Goal: Transaction & Acquisition: Purchase product/service

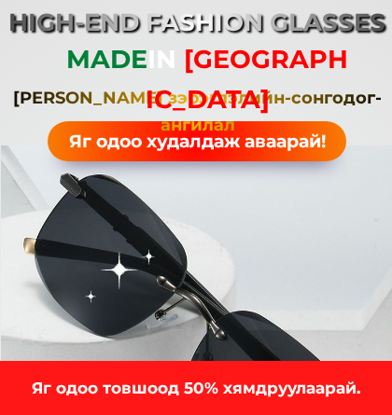
click at [302, 387] on h3 "Яг одоо товшоод 50% хямдруулаарай." at bounding box center [196, 388] width 392 height 25
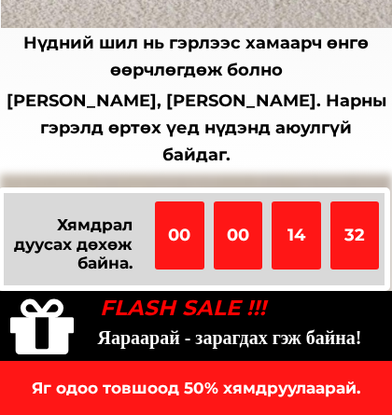
scroll to position [4762, 0]
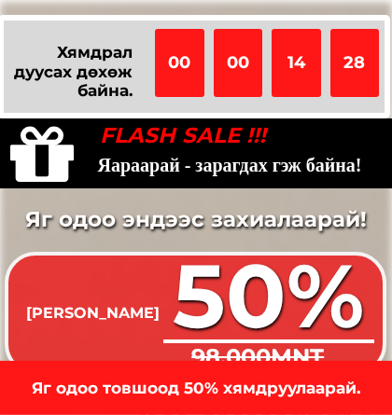
click at [300, 389] on h3 "Яг одоо товшоод 50% хямдруулаарай." at bounding box center [196, 388] width 392 height 25
click at [311, 383] on h3 "Яг одоо товшоод 50% хямдруулаарай." at bounding box center [196, 388] width 392 height 25
click at [330, 374] on div at bounding box center [196, 388] width 392 height 54
click at [336, 379] on h3 "Яг одоо товшоод 50% хямдруулаарай." at bounding box center [196, 388] width 392 height 25
click at [343, 376] on h3 "Яг одоо товшоод 50% хямдруулаарай." at bounding box center [196, 388] width 392 height 25
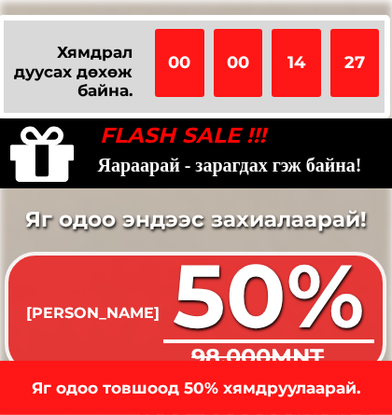
click at [351, 371] on div at bounding box center [196, 388] width 392 height 54
click at [311, 385] on h3 "Яг одоо товшоод 50% хямдруулаарай." at bounding box center [196, 388] width 392 height 25
click at [219, 379] on h3 "Яг одоо товшоод 50% хямдруулаарай." at bounding box center [196, 388] width 392 height 25
click at [231, 373] on div at bounding box center [196, 388] width 392 height 54
click at [235, 380] on h3 "Яг одоо товшоод 50% хямдруулаарай." at bounding box center [196, 388] width 392 height 25
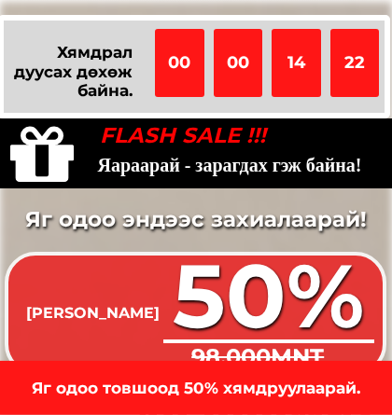
click at [240, 391] on h3 "Яг одоо товшоод 50% хямдруулаарай." at bounding box center [196, 388] width 392 height 25
click at [318, 210] on h3 "Яг одоо эндээс захиалаарай!" at bounding box center [195, 219] width 393 height 35
click at [321, 213] on h3 "Яг одоо эндээс захиалаарай!" at bounding box center [195, 219] width 393 height 35
click at [325, 208] on h3 "Яг одоо эндээс захиалаарай!" at bounding box center [195, 219] width 393 height 35
click at [334, 207] on h3 "Яг одоо эндээс захиалаарай!" at bounding box center [195, 219] width 393 height 35
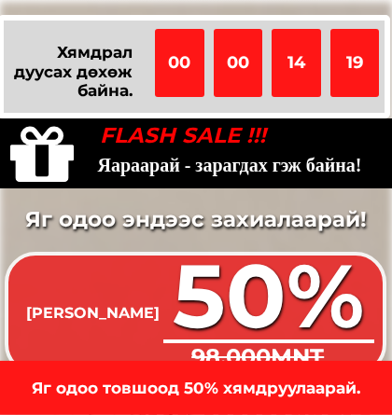
click at [330, 213] on h3 "Яг одоо эндээс захиалаарай!" at bounding box center [195, 219] width 393 height 35
click at [339, 210] on h3 "Яг одоо эндээс захиалаарай!" at bounding box center [195, 219] width 393 height 35
click at [348, 213] on h3 "Яг одоо эндээс захиалаарай!" at bounding box center [195, 219] width 393 height 35
click at [353, 210] on h3 "Яг одоо эндээс захиалаарай!" at bounding box center [195, 219] width 393 height 35
click at [348, 210] on h3 "Яг одоо эндээс захиалаарай!" at bounding box center [195, 219] width 393 height 35
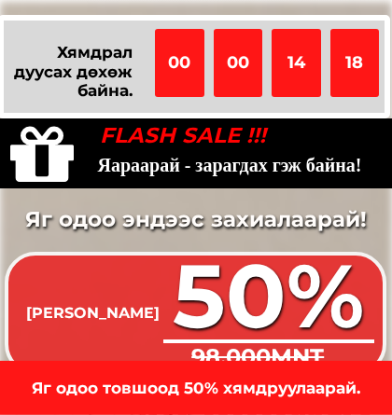
click at [342, 208] on h3 "Яг одоо эндээс захиалаарай!" at bounding box center [195, 219] width 393 height 35
click at [341, 214] on h3 "Яг одоо эндээс захиалаарай!" at bounding box center [195, 219] width 393 height 35
click at [345, 210] on h3 "Яг одоо эндээс захиалаарай!" at bounding box center [195, 219] width 393 height 35
click at [329, 222] on h3 "Яг одоо эндээс захиалаарай!" at bounding box center [195, 219] width 393 height 35
click at [327, 224] on h3 "Яг одоо эндээс захиалаарай!" at bounding box center [195, 219] width 393 height 35
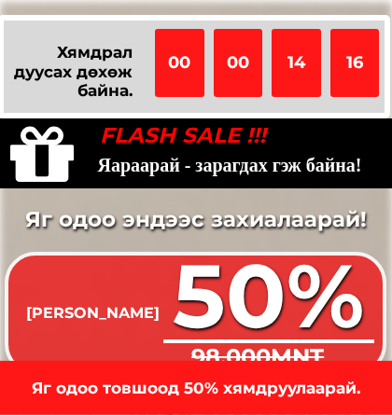
click at [339, 216] on h3 "Яг одоо эндээс захиалаарай!" at bounding box center [195, 219] width 393 height 35
click at [335, 220] on h3 "Яг одоо эндээс захиалаарай!" at bounding box center [195, 219] width 393 height 35
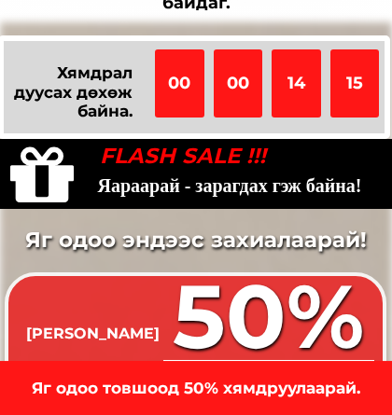
scroll to position [4741, 0]
click at [145, 326] on span "[PERSON_NAME]" at bounding box center [92, 334] width 133 height 18
click at [145, 327] on span "[PERSON_NAME]" at bounding box center [92, 334] width 133 height 18
click at [159, 329] on span "[PERSON_NAME]" at bounding box center [92, 334] width 133 height 18
click at [267, 389] on h3 "Яг одоо товшоод 50% хямдруулаарай." at bounding box center [196, 388] width 392 height 25
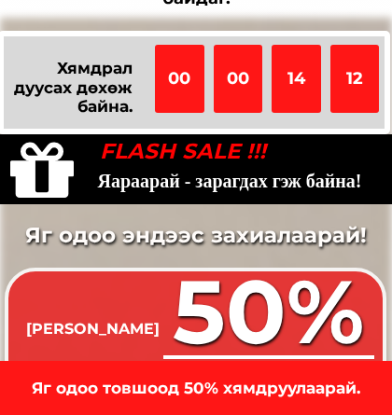
click at [284, 373] on div at bounding box center [196, 388] width 392 height 54
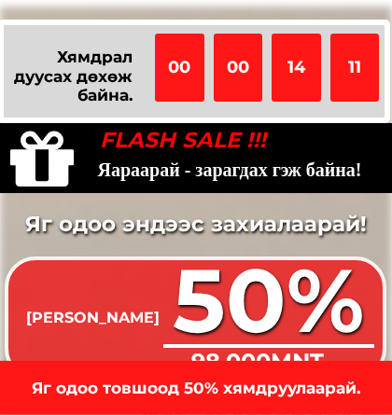
click at [288, 371] on div at bounding box center [196, 388] width 392 height 54
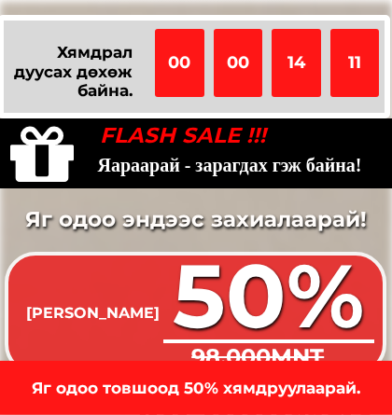
click at [299, 391] on h3 "Яг одоо товшоод 50% хямдруулаарай." at bounding box center [196, 388] width 392 height 25
click at [309, 381] on h3 "Яг одоо товшоод 50% хямдруулаарай." at bounding box center [196, 388] width 392 height 25
click at [318, 381] on h3 "Яг одоо товшоод 50% хямдруулаарай." at bounding box center [196, 388] width 392 height 25
click at [323, 374] on div at bounding box center [196, 388] width 392 height 54
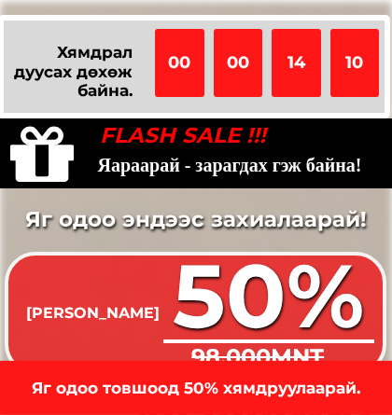
click at [322, 376] on h3 "Яг одоо товшоод 50% хямдруулаарай." at bounding box center [196, 388] width 392 height 25
click at [325, 376] on h3 "Яг одоо товшоод 50% хямдруулаарай." at bounding box center [196, 388] width 392 height 25
click at [298, 384] on h3 "Яг одоо товшоод 50% хямдруулаарай." at bounding box center [196, 388] width 392 height 25
click at [270, 387] on h3 "Яг одоо товшоод 50% хямдруулаарай." at bounding box center [196, 388] width 392 height 25
click at [239, 387] on h3 "Яг одоо товшоод 50% хямдруулаарай." at bounding box center [196, 388] width 392 height 25
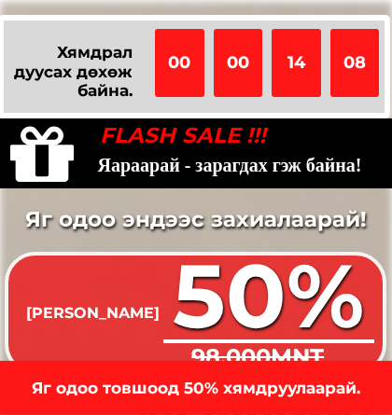
click at [223, 391] on h3 "Яг одоо товшоод 50% хямдруулаарай." at bounding box center [196, 388] width 392 height 25
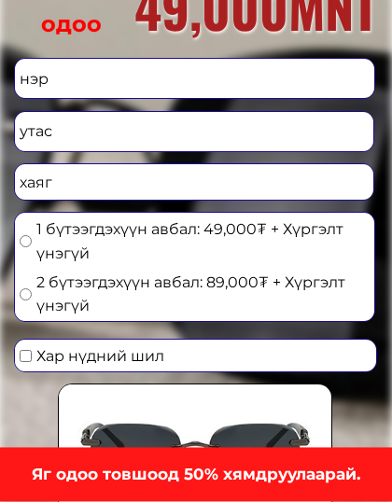
scroll to position [5171, 0]
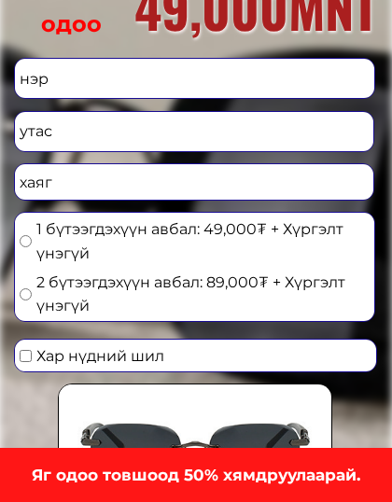
click at [65, 128] on input "tel" at bounding box center [194, 131] width 359 height 39
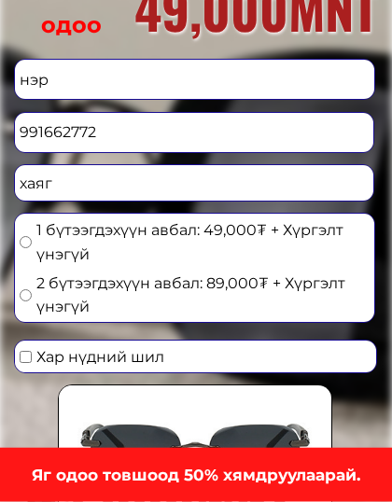
type input "991662772"
click at [55, 76] on input "text" at bounding box center [194, 79] width 359 height 39
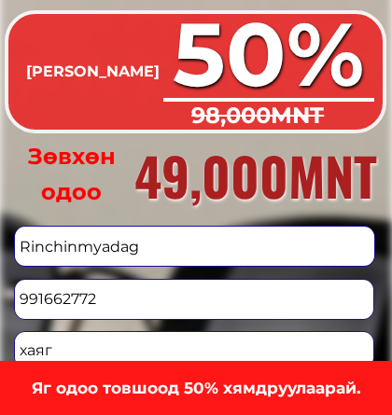
scroll to position [5001, 0]
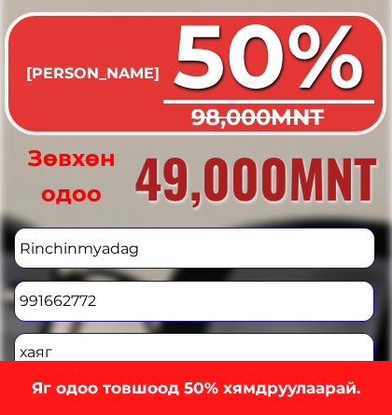
type input "Rinchinmyadag"
click at [28, 297] on input "991662772" at bounding box center [194, 301] width 359 height 39
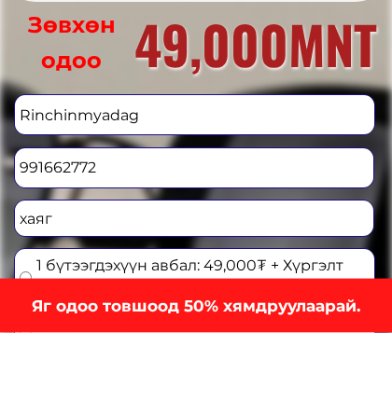
click at [43, 230] on input "991662772" at bounding box center [194, 249] width 359 height 39
type input "99162772"
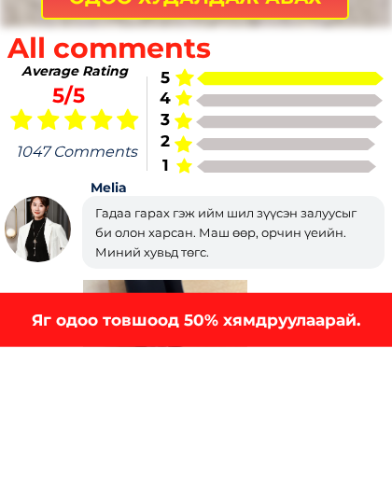
scroll to position [5572, 0]
